Goal: Task Accomplishment & Management: Manage account settings

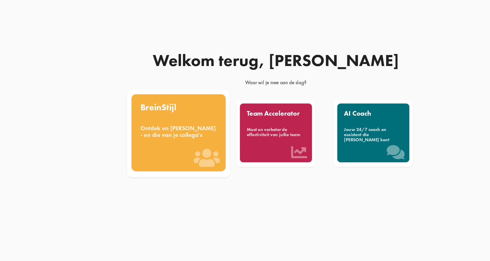
click at [165, 102] on div "BreinStijl Ontdek en benut jouw denkstijl - en die van je collega's" at bounding box center [169, 125] width 79 height 65
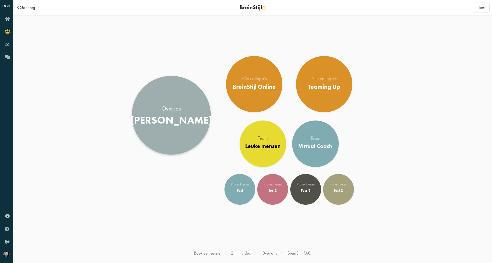
click at [167, 119] on div "Bert" at bounding box center [171, 120] width 82 height 12
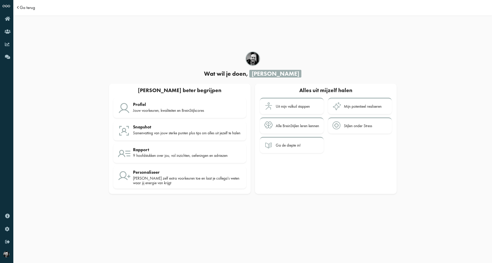
click at [33, 8] on span "Ga terug" at bounding box center [27, 7] width 15 height 4
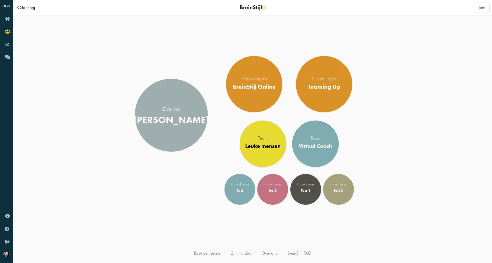
click at [29, 8] on span "Ga terug" at bounding box center [27, 7] width 15 height 4
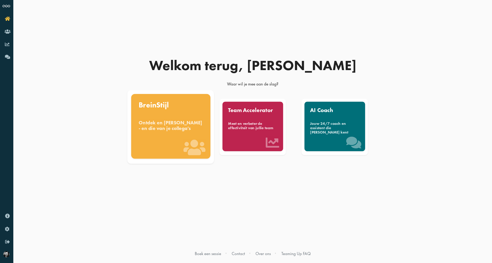
click at [159, 117] on div "BreinStijl Ontdek en [PERSON_NAME] - en die van je collega's" at bounding box center [170, 126] width 79 height 65
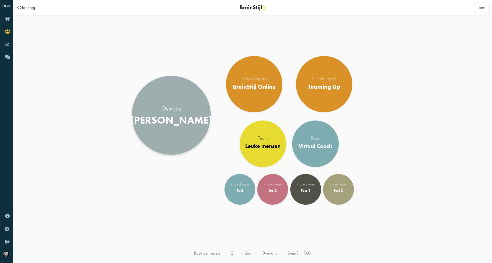
click at [185, 110] on link "Over jou Bert" at bounding box center [171, 115] width 79 height 79
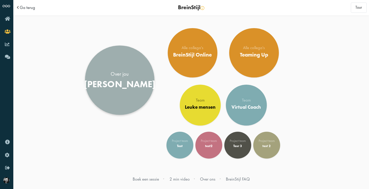
click at [126, 88] on div "[PERSON_NAME]" at bounding box center [120, 84] width 72 height 11
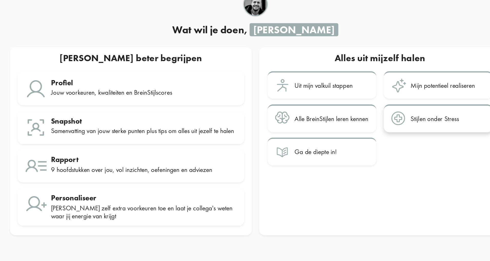
click at [343, 123] on div "Stijlen onder Stress" at bounding box center [357, 125] width 28 height 5
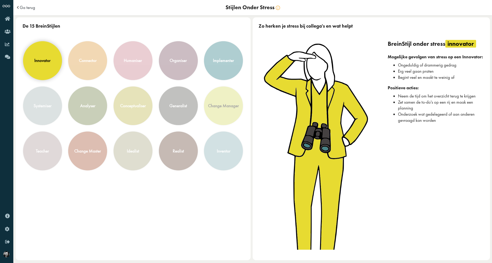
click at [38, 57] on div "innovator" at bounding box center [42, 61] width 38 height 38
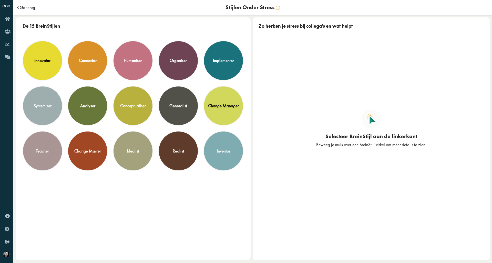
click at [25, 8] on span "Ga terug" at bounding box center [27, 7] width 15 height 4
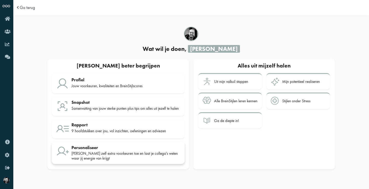
click at [93, 152] on div "Personaliseer Voeg zelf extra voorkeuren toe en laat je collega's weten waar ji…" at bounding box center [125, 153] width 109 height 16
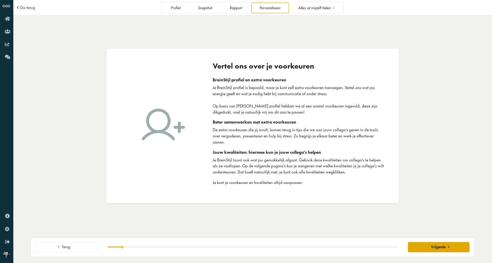
click at [369, 189] on span "Volgende" at bounding box center [438, 247] width 15 height 5
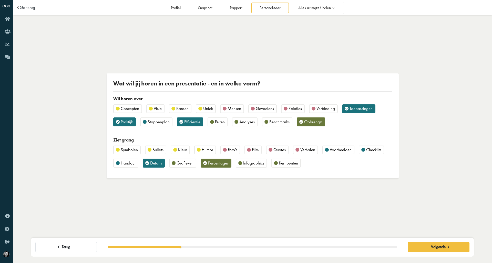
click at [239, 109] on span "Mensen" at bounding box center [235, 109] width 14 height 6
click at [271, 109] on span "Gevoelens" at bounding box center [265, 109] width 18 height 6
click at [369, 189] on span "Volgende" at bounding box center [438, 247] width 15 height 5
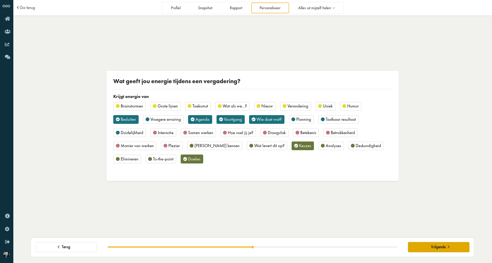
click at [369, 189] on span "Volgende" at bounding box center [438, 247] width 15 height 5
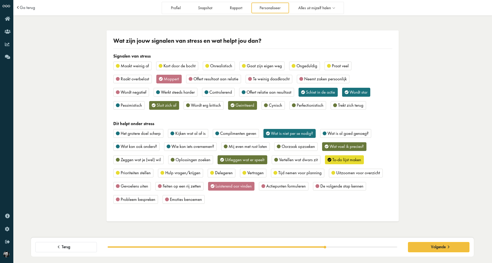
click at [162, 78] on icon at bounding box center [161, 79] width 4 height 5
click at [327, 159] on icon at bounding box center [329, 160] width 4 height 5
click at [214, 184] on icon at bounding box center [213, 186] width 4 height 5
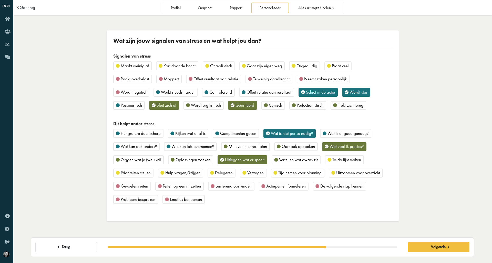
click at [170, 80] on span "Moppert" at bounding box center [171, 79] width 15 height 6
click at [369, 189] on span "Volgende" at bounding box center [438, 247] width 15 height 5
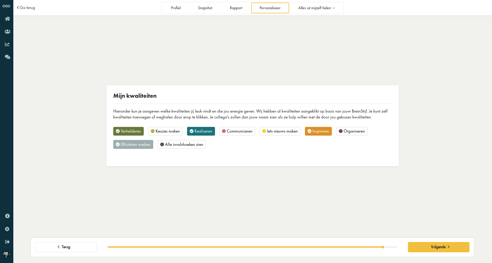
click at [309, 129] on icon at bounding box center [309, 131] width 4 height 5
click at [321, 130] on span "Inspireren" at bounding box center [320, 131] width 17 height 6
click at [369, 189] on span "Volgende" at bounding box center [438, 247] width 15 height 5
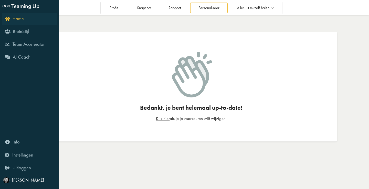
click at [8, 17] on icon "Home" at bounding box center [14, 18] width 19 height 5
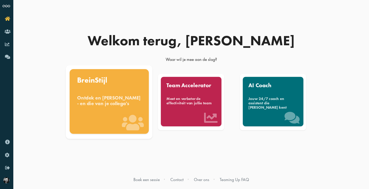
click at [126, 106] on div "Ontdek en benut jouw denkstijl - en die van je collega's" at bounding box center [109, 100] width 64 height 11
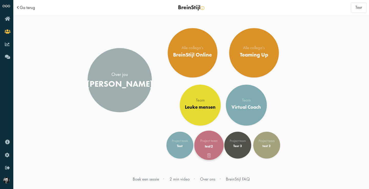
click at [209, 156] on span at bounding box center [208, 155] width 29 height 4
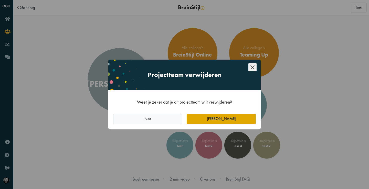
click at [226, 119] on button "Ja" at bounding box center [221, 119] width 69 height 10
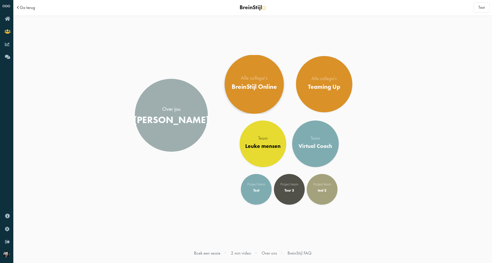
click at [258, 81] on div "Alle collega's" at bounding box center [254, 78] width 45 height 5
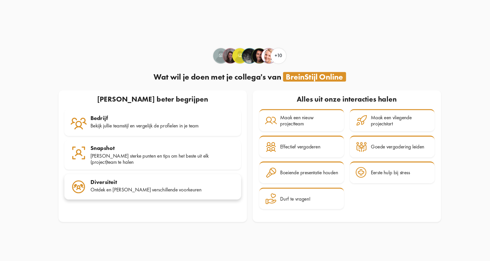
click at [147, 154] on div "Diversiteit Ontdek en benut jullie verschillende voorkeuren" at bounding box center [186, 160] width 109 height 13
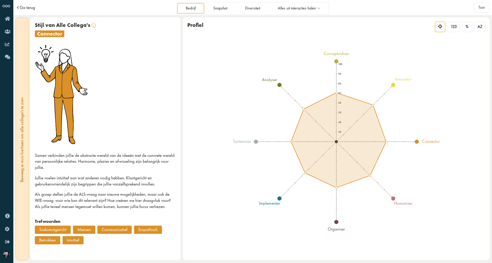
click at [29, 7] on span "Ga terug" at bounding box center [27, 7] width 15 height 4
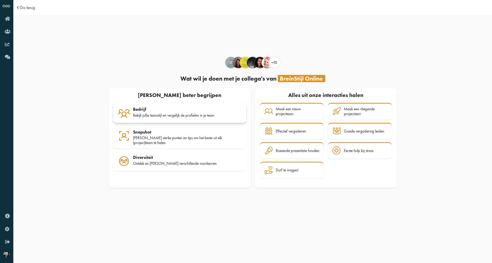
click at [177, 111] on div "Bedrijf" at bounding box center [187, 109] width 109 height 5
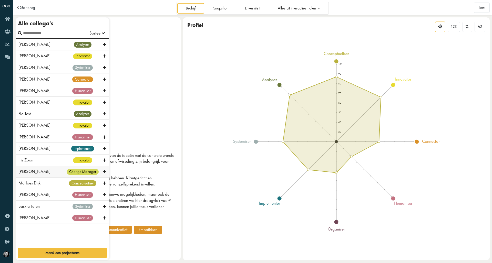
click at [25, 178] on div "Marloes Dijk conceptualiser" at bounding box center [62, 184] width 93 height 12
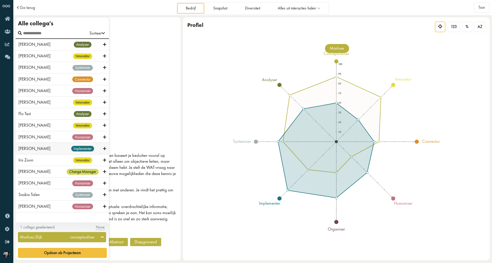
click at [83, 147] on span "implementer" at bounding box center [82, 149] width 23 height 6
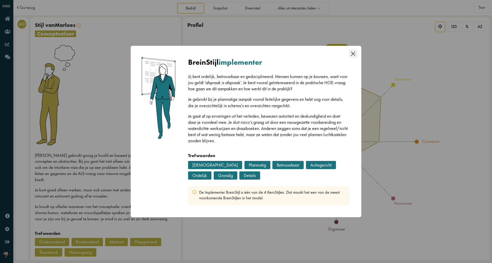
click at [352, 52] on icon "Close this dialog" at bounding box center [353, 54] width 8 height 8
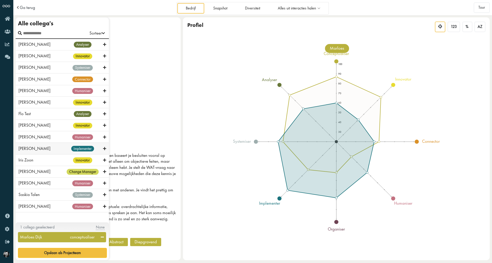
click at [105, 147] on icon at bounding box center [104, 149] width 3 height 5
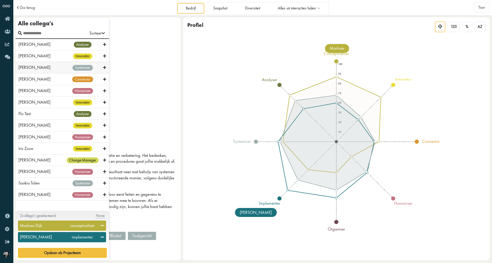
click at [104, 68] on icon at bounding box center [104, 67] width 3 height 5
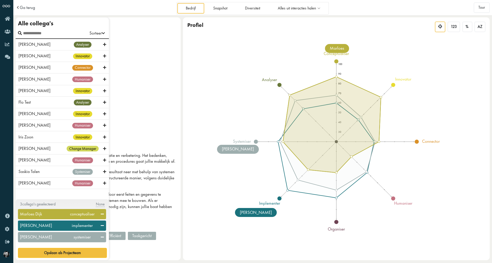
click at [102, 215] on icon at bounding box center [102, 214] width 3 height 5
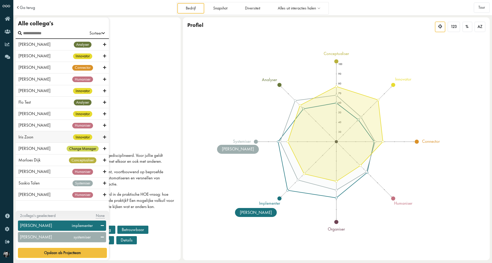
click at [104, 136] on icon at bounding box center [104, 137] width 3 height 5
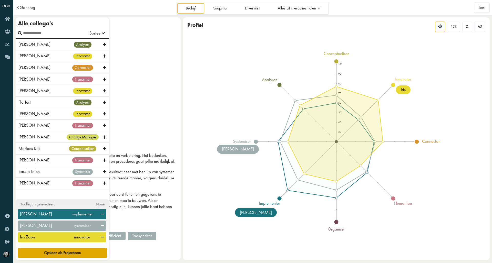
click at [84, 255] on button "Opslaan als Projectteam" at bounding box center [62, 253] width 89 height 10
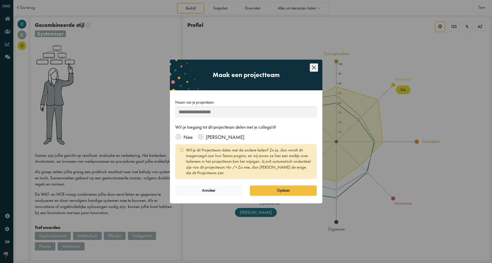
click at [201, 113] on input "Naam van je projectteam" at bounding box center [246, 112] width 142 height 11
type input "*"
type input "******"
click at [181, 137] on span at bounding box center [178, 137] width 6 height 6
click at [271, 189] on button "Opslaan" at bounding box center [283, 191] width 67 height 10
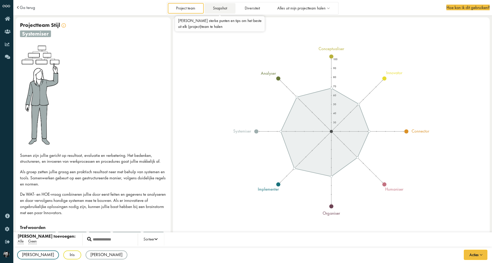
click at [224, 7] on link "Snapshot" at bounding box center [219, 8] width 31 height 11
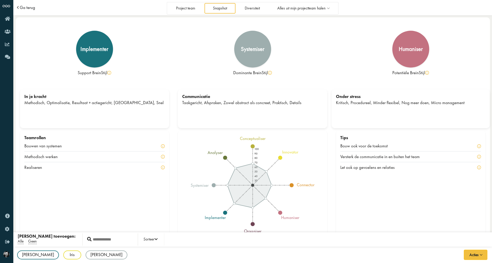
click at [27, 6] on span "Ga terug" at bounding box center [27, 7] width 15 height 4
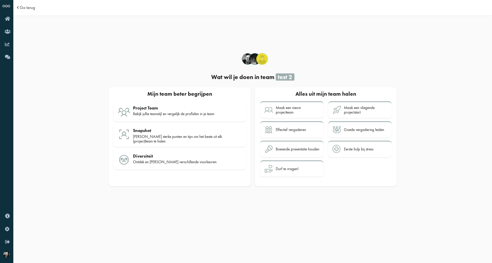
click at [27, 6] on span "Ga terug" at bounding box center [27, 7] width 15 height 4
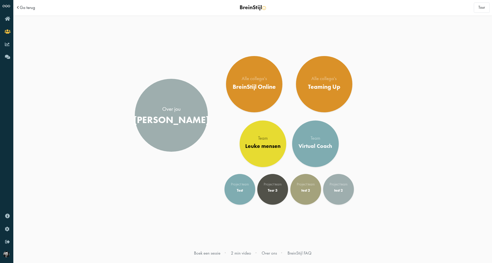
click at [27, 6] on span "Ga terug" at bounding box center [27, 7] width 15 height 4
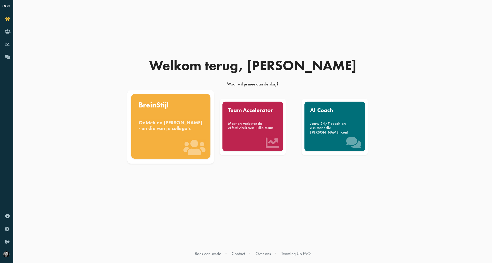
click at [157, 112] on div "BreinStijl Ontdek en benut jouw denkstijl - en die van je collega's" at bounding box center [170, 126] width 79 height 65
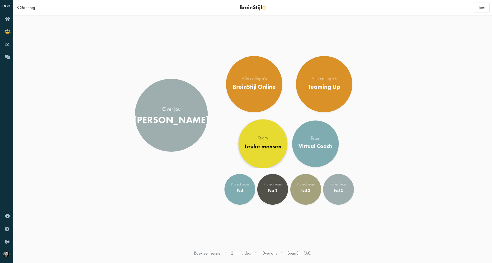
click at [267, 146] on div "Leuke mensen" at bounding box center [262, 146] width 37 height 7
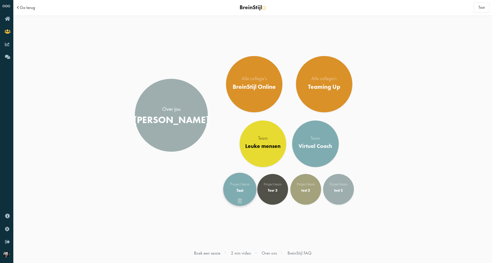
click at [241, 191] on div "Test" at bounding box center [240, 190] width 26 height 5
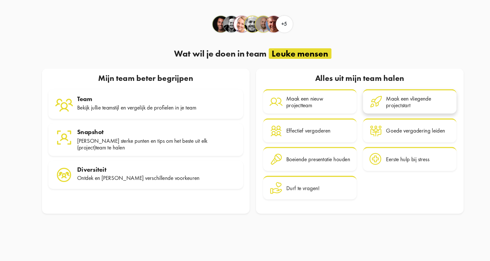
click at [343, 106] on div "Maak een vliegende projectstart" at bounding box center [365, 110] width 44 height 9
